Goal: Find specific page/section: Find specific page/section

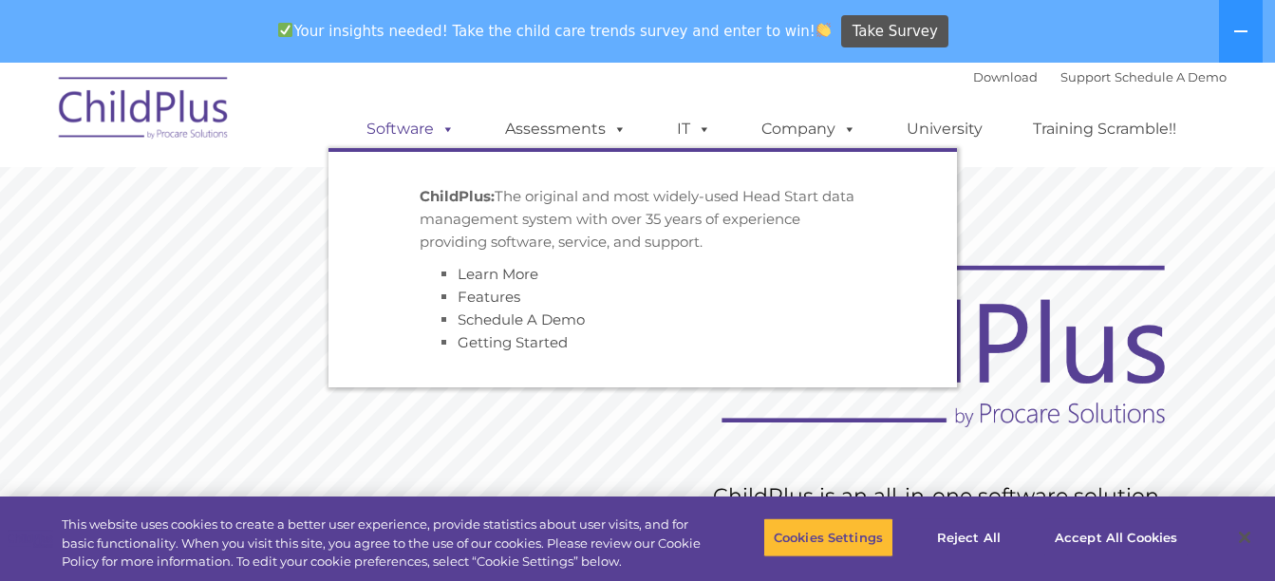
click at [450, 130] on span at bounding box center [444, 129] width 21 height 18
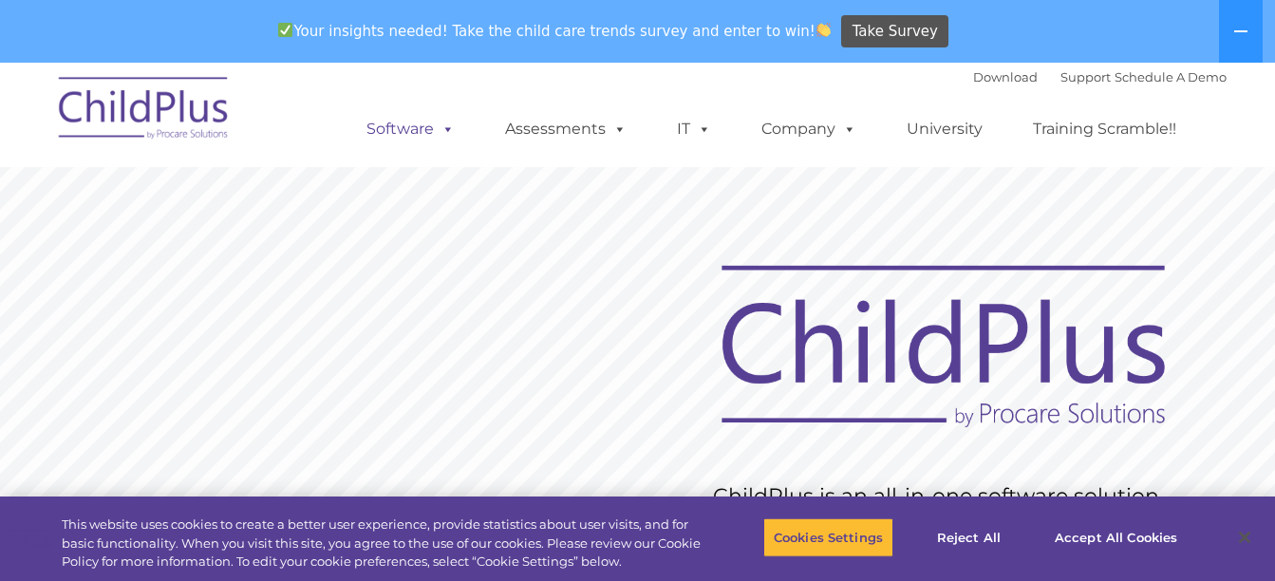
click at [405, 122] on link "Software" at bounding box center [411, 129] width 126 height 38
click at [864, 536] on button "Cookies Settings" at bounding box center [829, 538] width 130 height 40
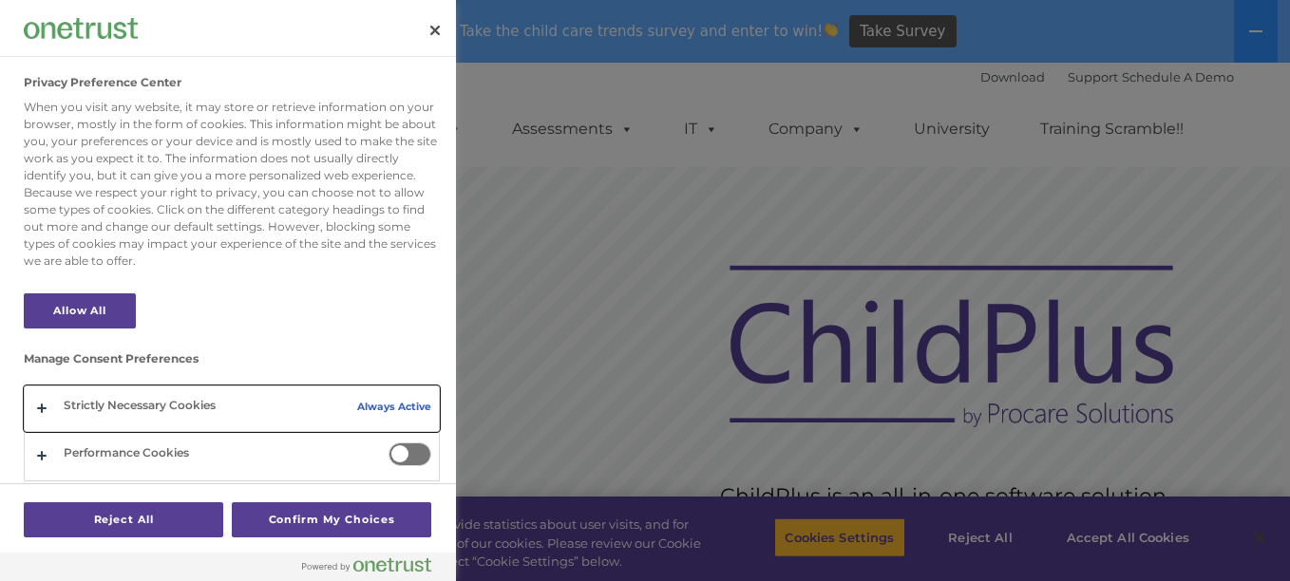
click at [213, 402] on button "Privacy Preference Center" at bounding box center [232, 409] width 414 height 45
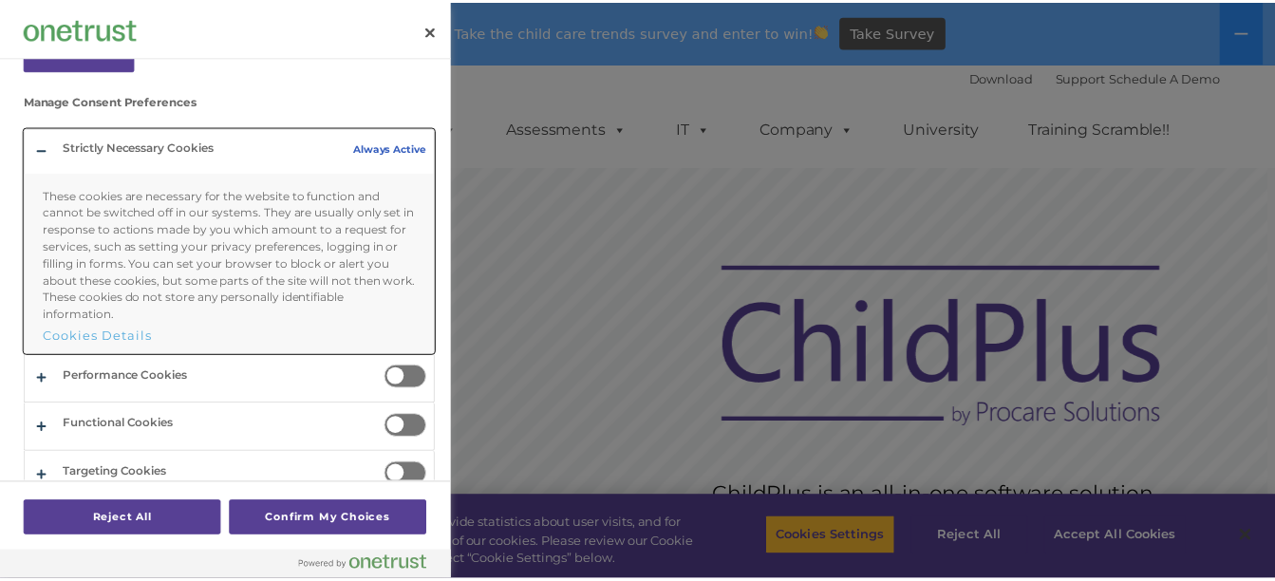
scroll to position [277, 0]
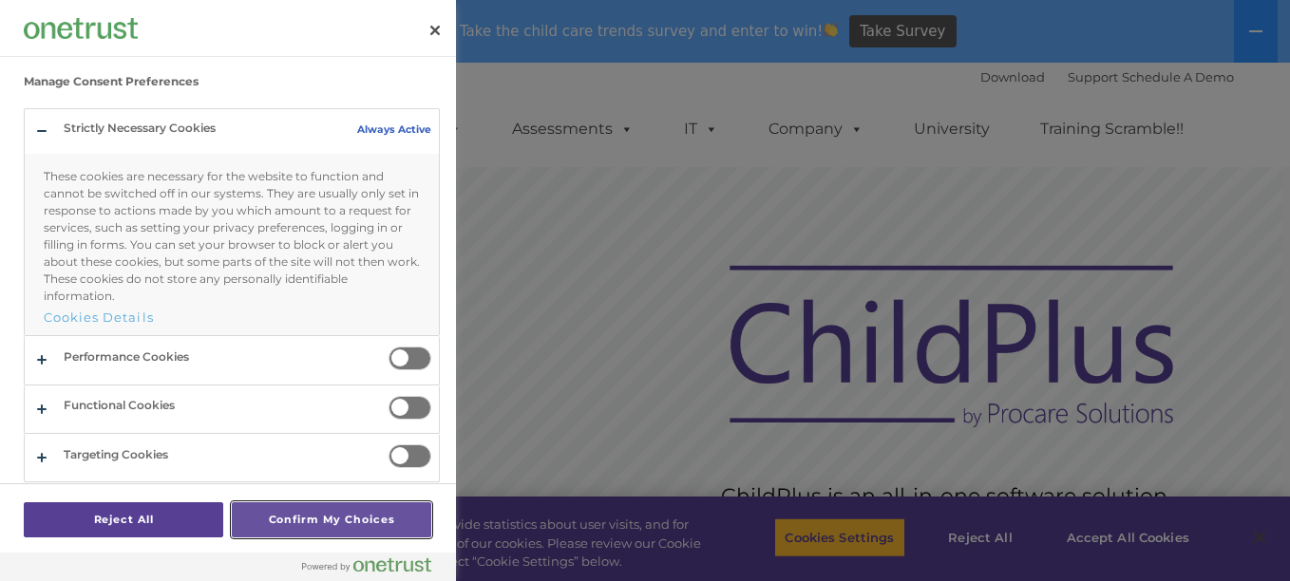
click at [370, 513] on button "Confirm My Choices" at bounding box center [331, 519] width 199 height 35
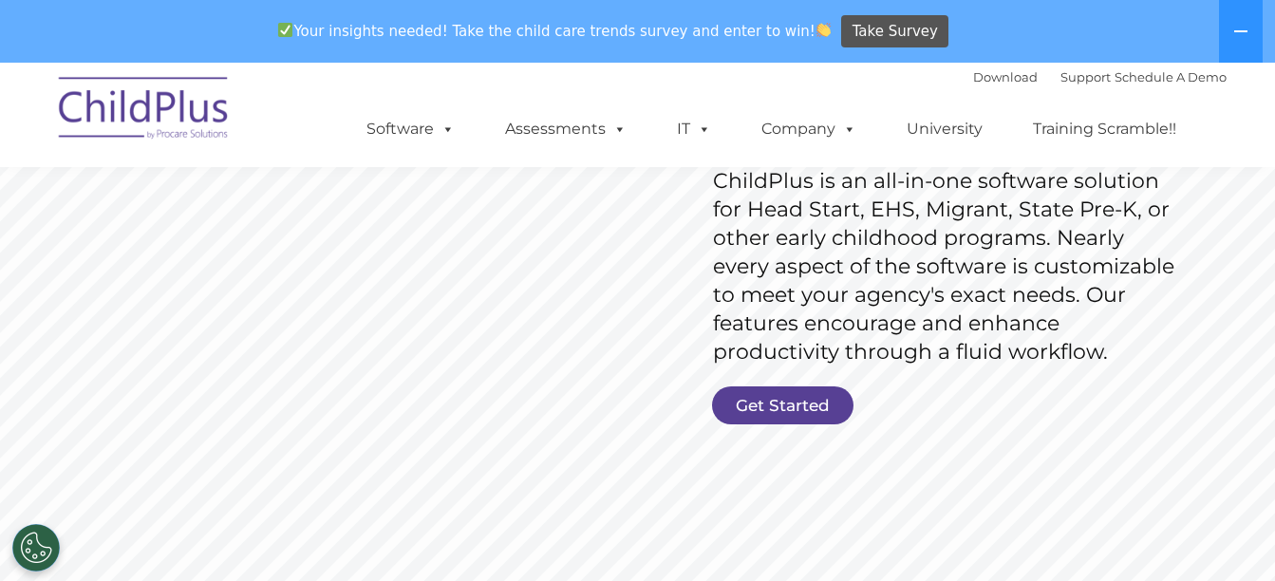
scroll to position [200, 0]
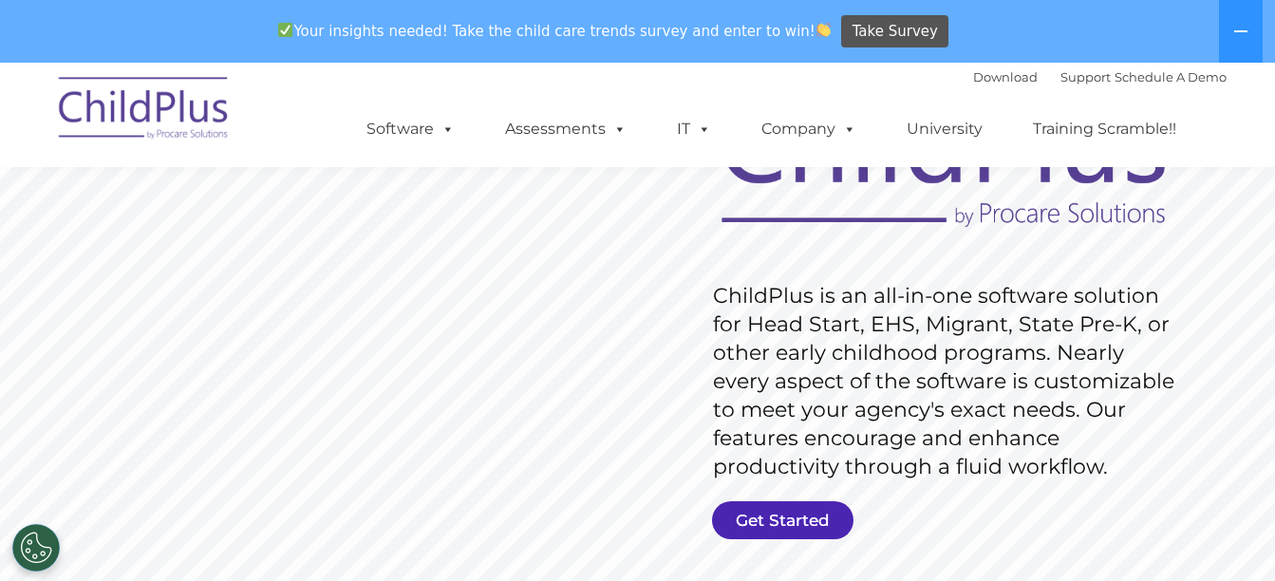
click at [805, 516] on link "Get Started" at bounding box center [782, 520] width 141 height 38
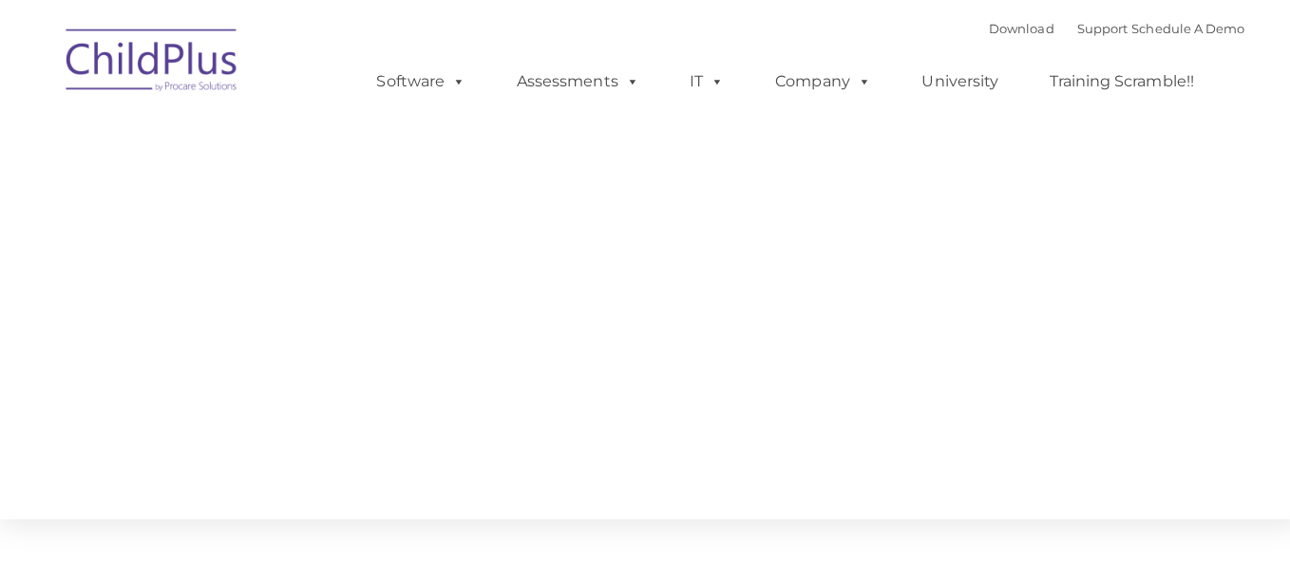
type input ""
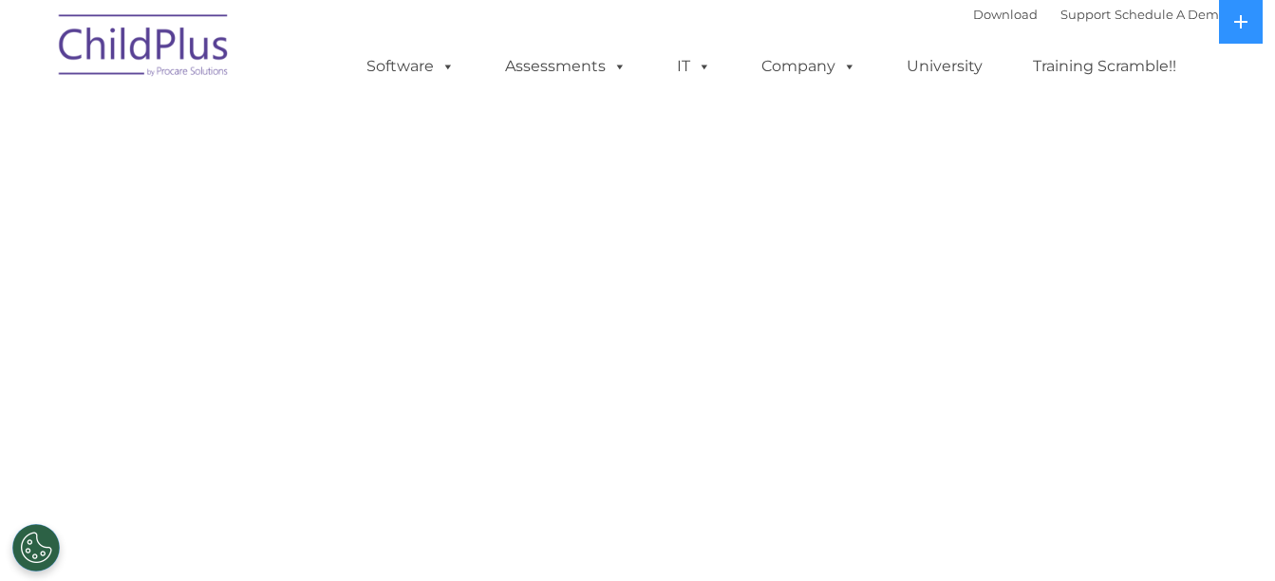
select select "MEDIUM"
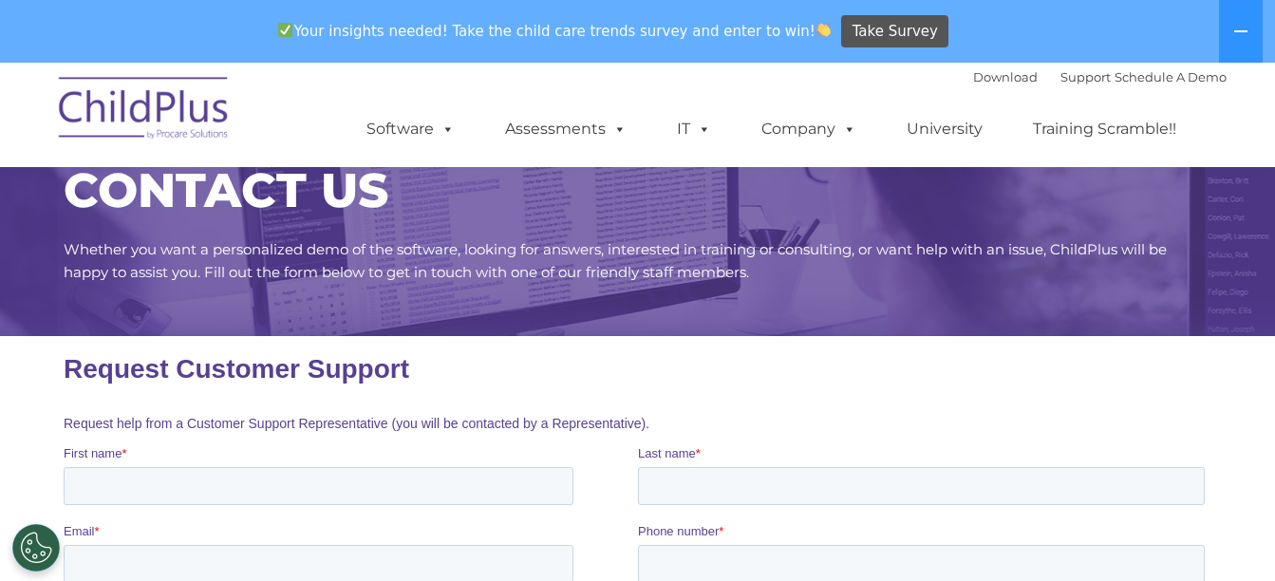
scroll to position [63, 0]
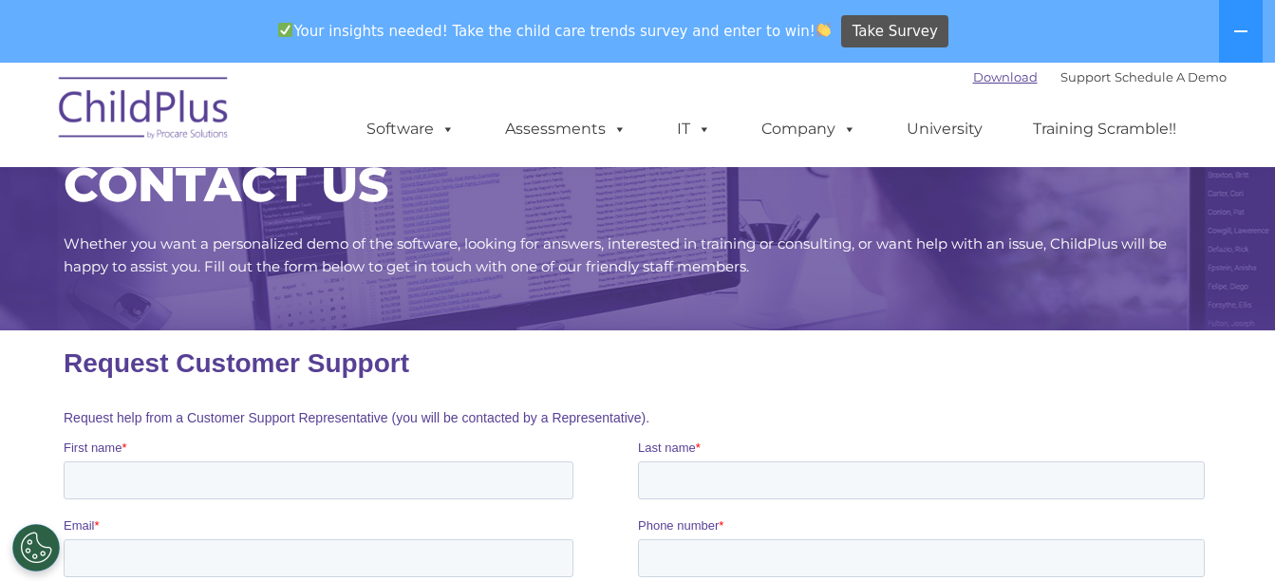
click at [990, 77] on link "Download" at bounding box center [1005, 76] width 65 height 15
